Goal: Information Seeking & Learning: Learn about a topic

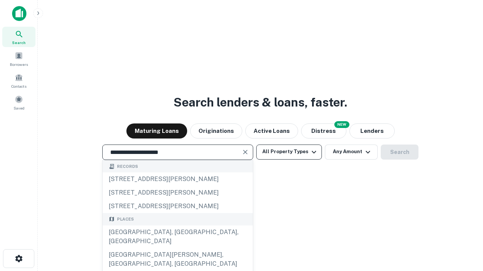
click at [177, 248] on div "[GEOGRAPHIC_DATA], [GEOGRAPHIC_DATA], [GEOGRAPHIC_DATA]" at bounding box center [178, 237] width 150 height 23
click at [289, 152] on button "All Property Types" at bounding box center [289, 152] width 66 height 15
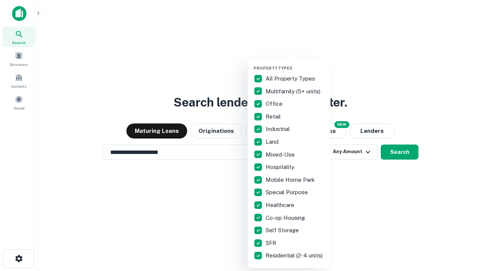
type input "**********"
click at [295, 63] on button "button" at bounding box center [294, 63] width 83 height 0
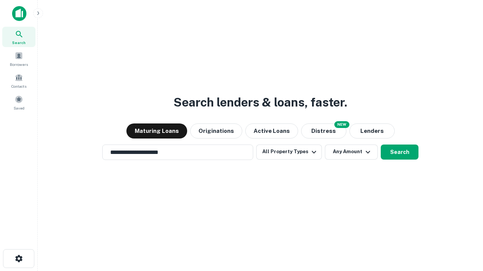
scroll to position [12, 0]
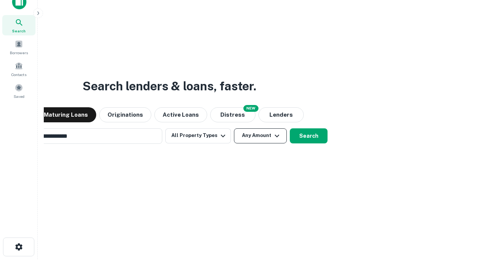
click at [234, 129] on button "Any Amount" at bounding box center [260, 136] width 53 height 15
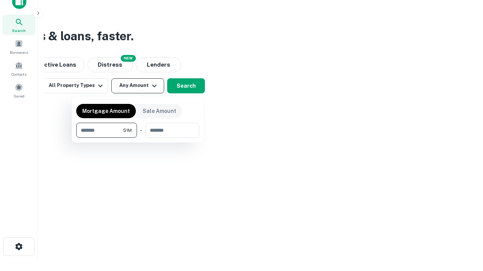
type input "*******"
click at [138, 138] on button "button" at bounding box center [137, 138] width 123 height 0
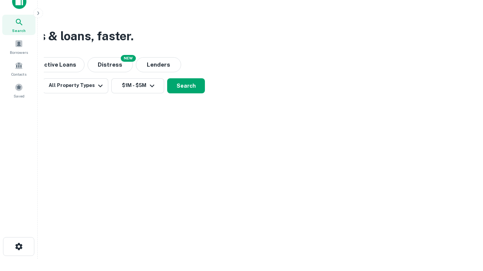
scroll to position [12, 0]
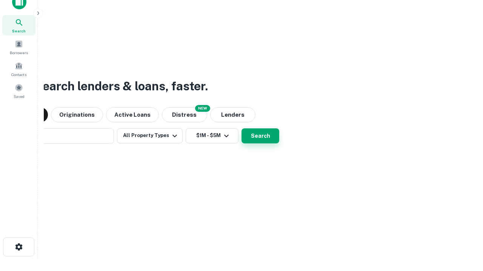
click at [241, 129] on button "Search" at bounding box center [260, 136] width 38 height 15
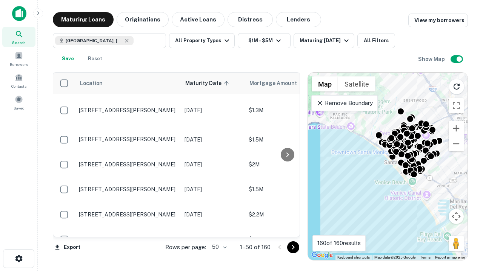
click at [218, 247] on body "Search Borrowers Contacts Saved Maturing Loans Originations Active Loans Distre…" at bounding box center [241, 135] width 483 height 271
click at [218, 228] on li "25" at bounding box center [218, 229] width 22 height 14
